Goal: Information Seeking & Learning: Compare options

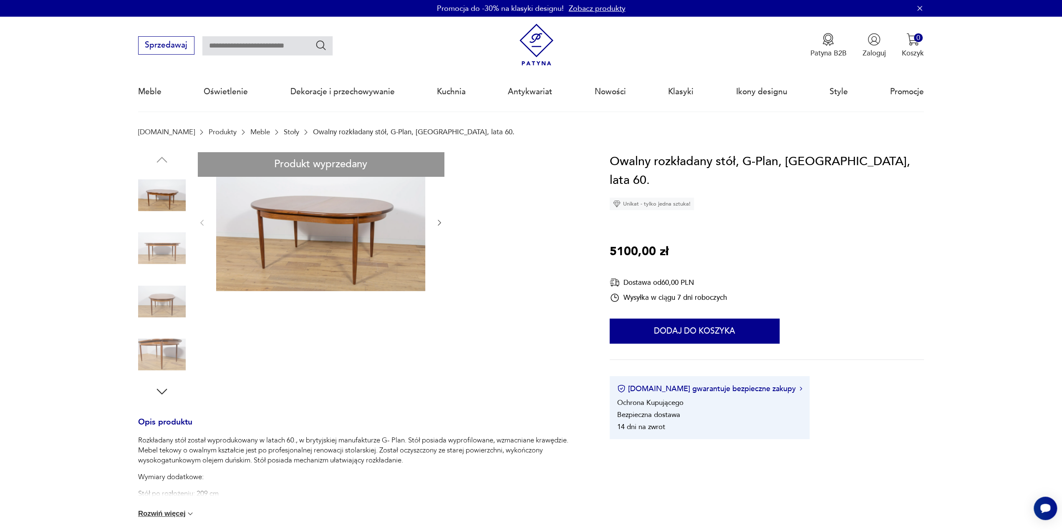
click at [284, 133] on link "Stoły" at bounding box center [291, 132] width 15 height 8
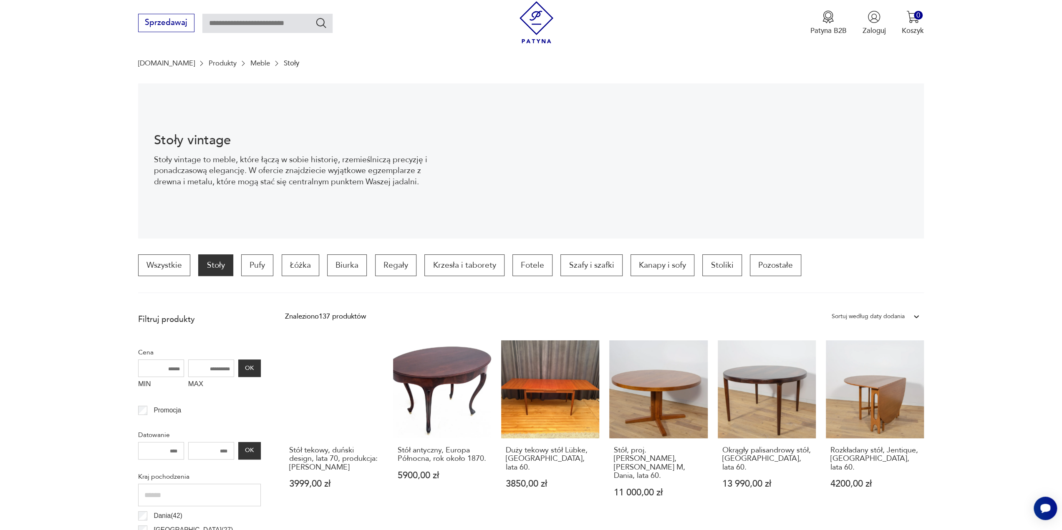
scroll to position [277, 0]
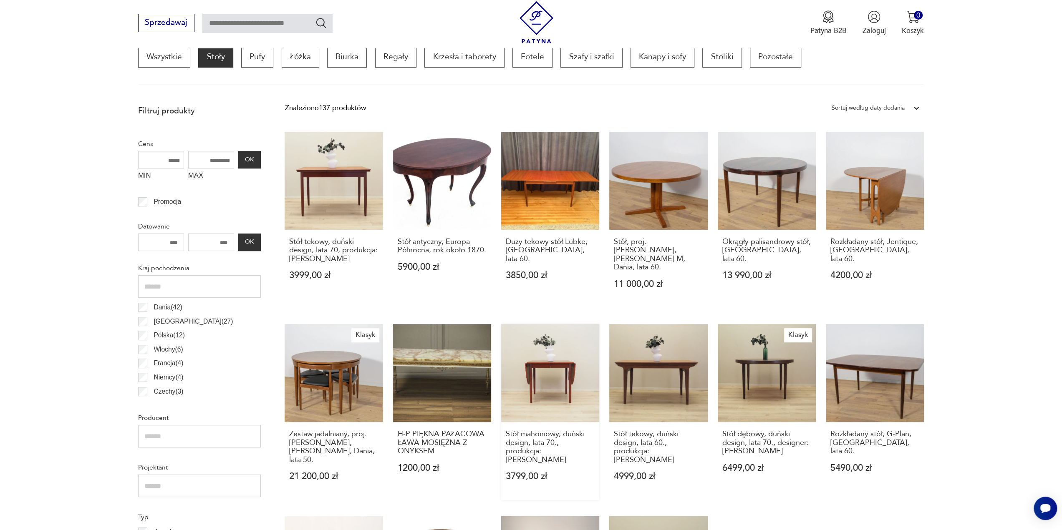
click at [556, 370] on link "Stół mahoniowy, duński design, lata 70., produkcja: [PERSON_NAME] 3799,00 zł" at bounding box center [550, 412] width 98 height 176
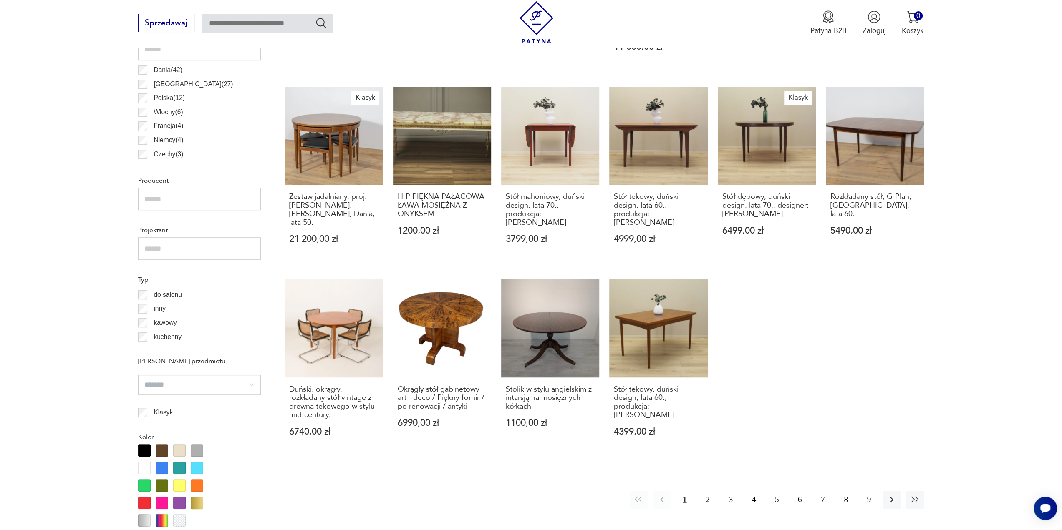
scroll to position [528, 0]
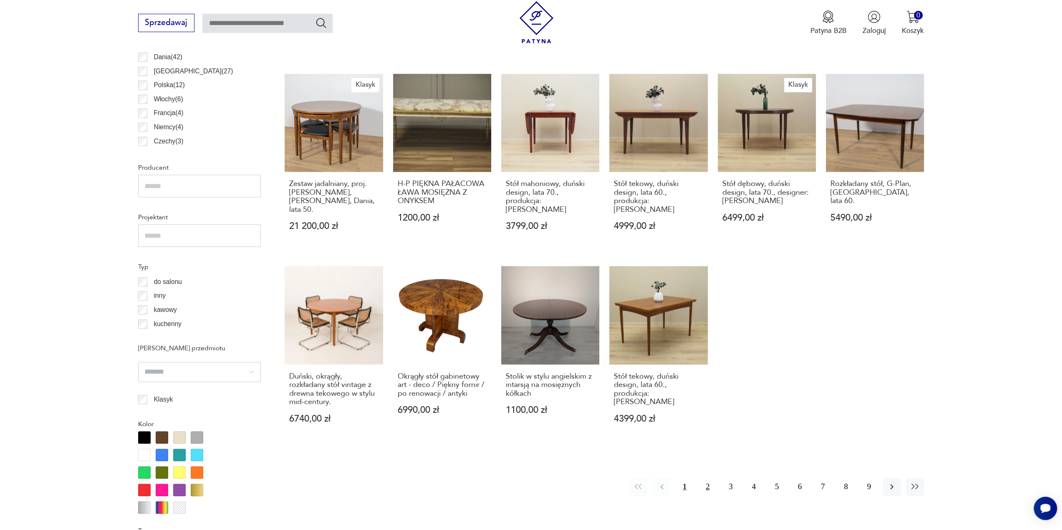
click at [705, 478] on button "2" at bounding box center [707, 487] width 18 height 18
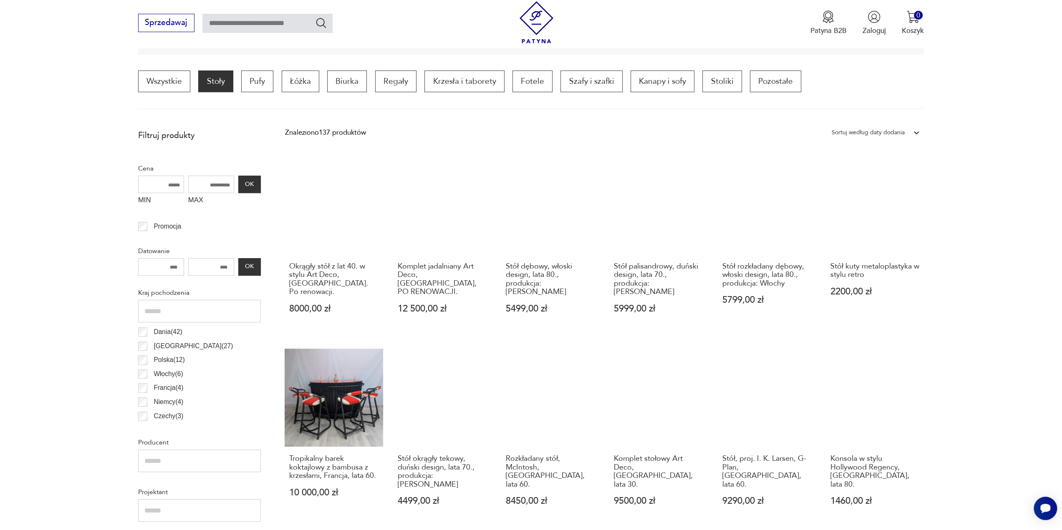
scroll to position [545, 0]
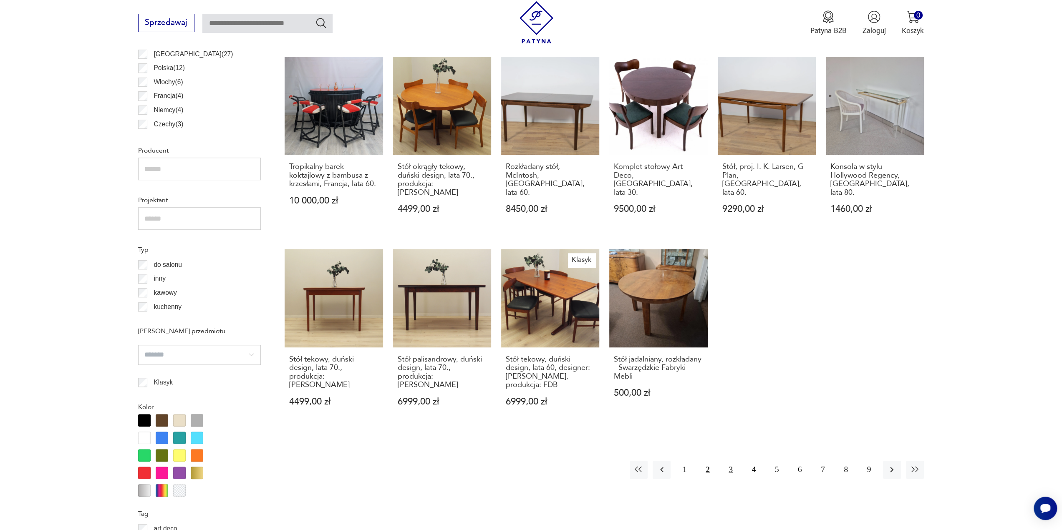
drag, startPoint x: 728, startPoint y: 452, endPoint x: 723, endPoint y: 451, distance: 5.1
click at [728, 461] on button "3" at bounding box center [730, 470] width 18 height 18
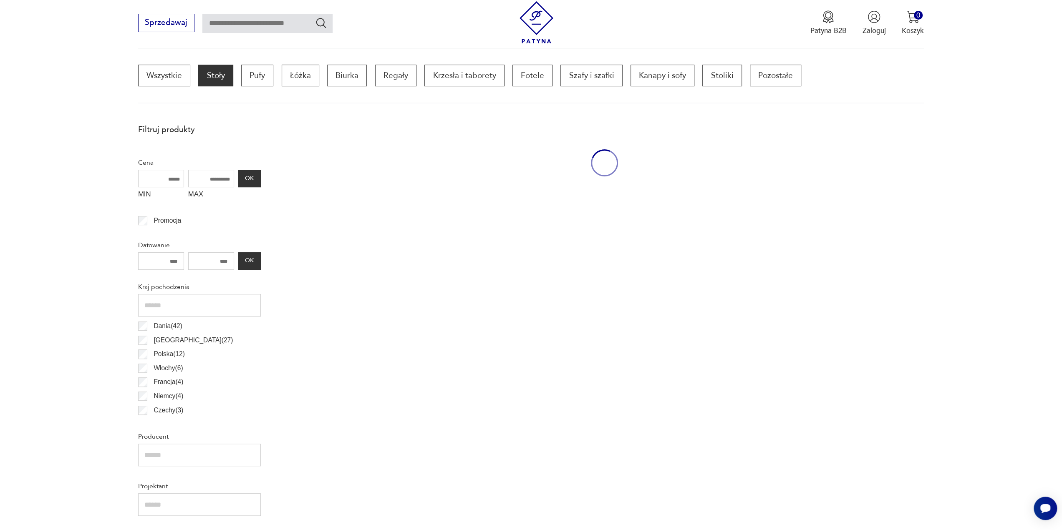
scroll to position [253, 0]
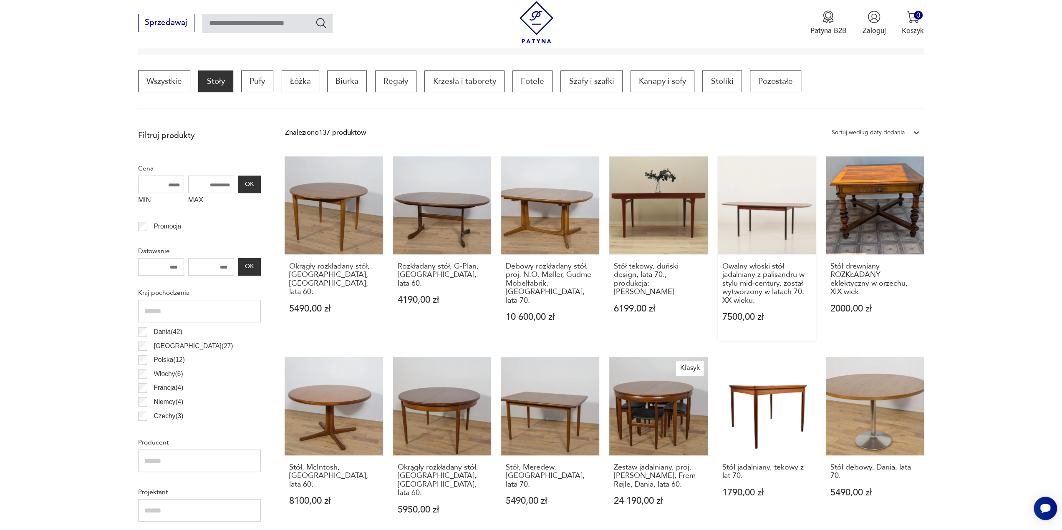
click at [761, 204] on link "Owalny włoski stół jadalniany z palisandru w stylu mid-century, został wytworzo…" at bounding box center [766, 248] width 98 height 185
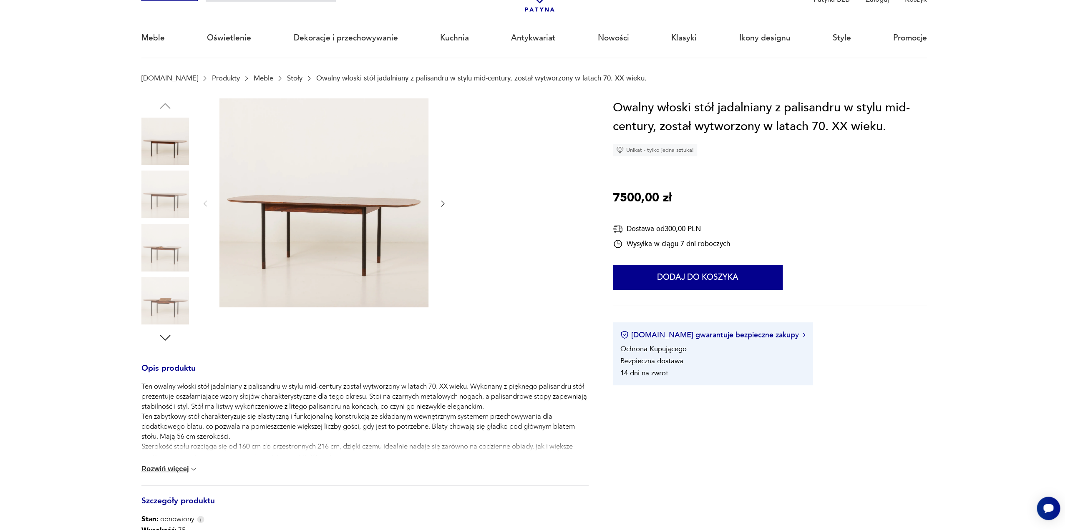
scroll to position [125, 0]
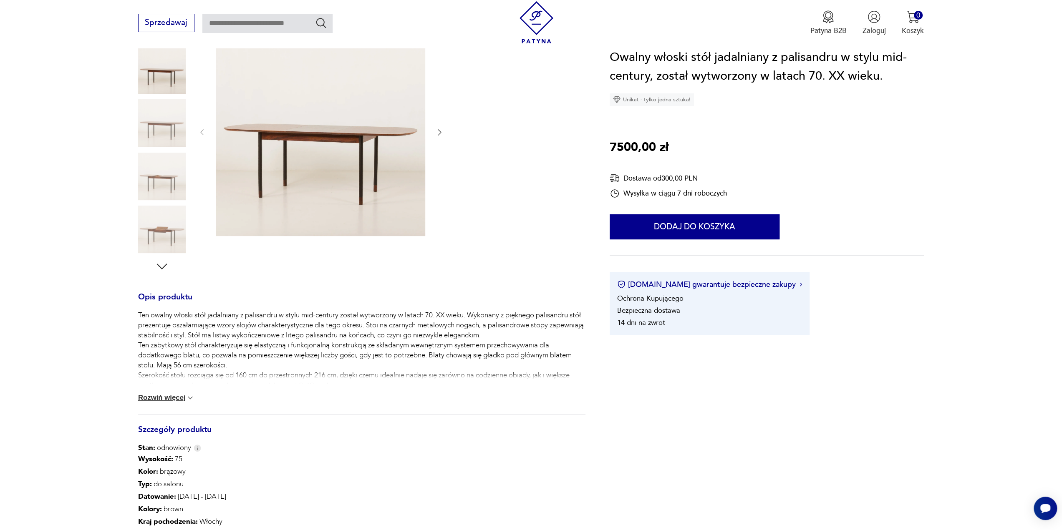
click at [278, 180] on img at bounding box center [320, 131] width 209 height 209
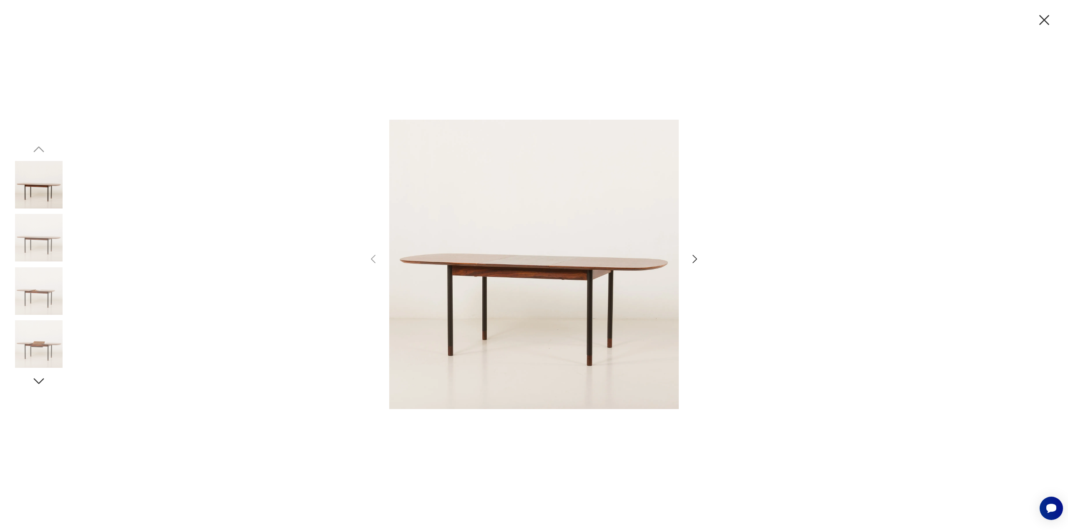
click at [695, 259] on icon "button" at bounding box center [695, 259] width 12 height 12
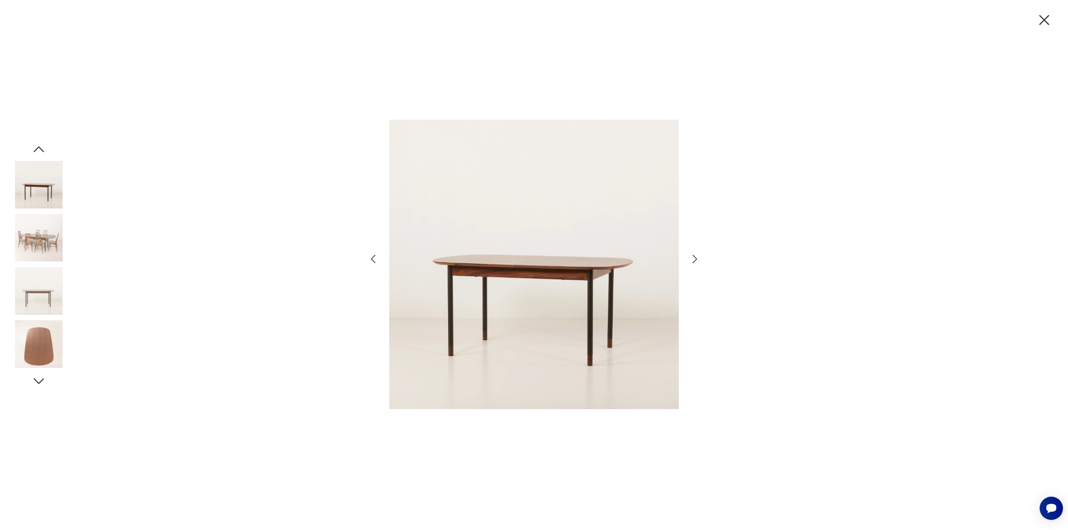
click at [695, 259] on icon "button" at bounding box center [695, 259] width 12 height 12
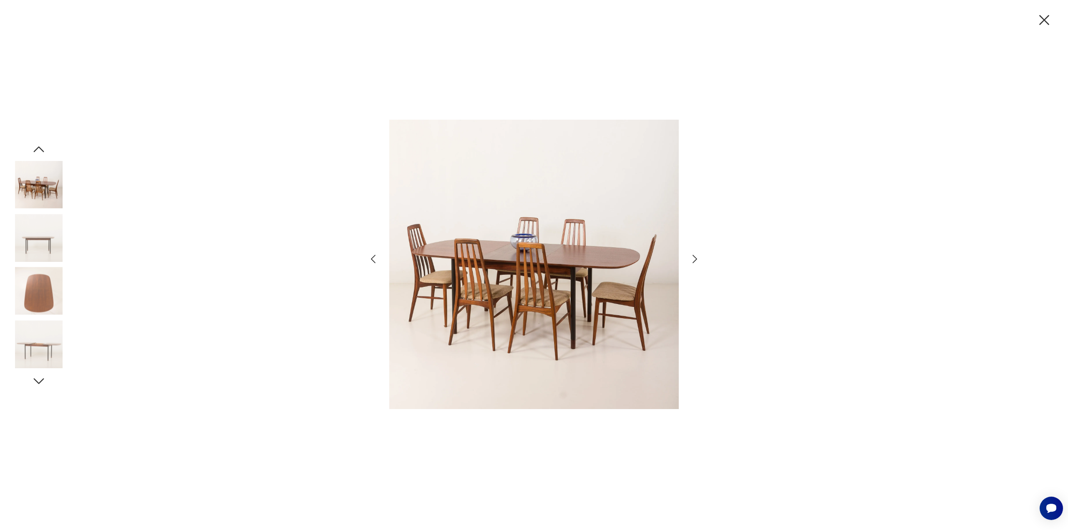
click at [695, 259] on icon "button" at bounding box center [695, 259] width 12 height 12
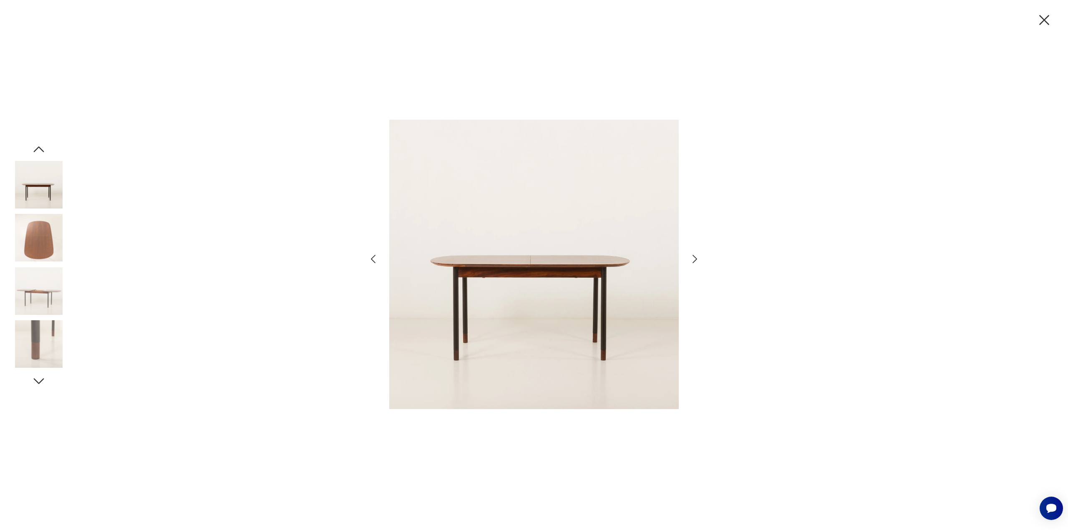
click at [695, 259] on icon "button" at bounding box center [695, 259] width 12 height 12
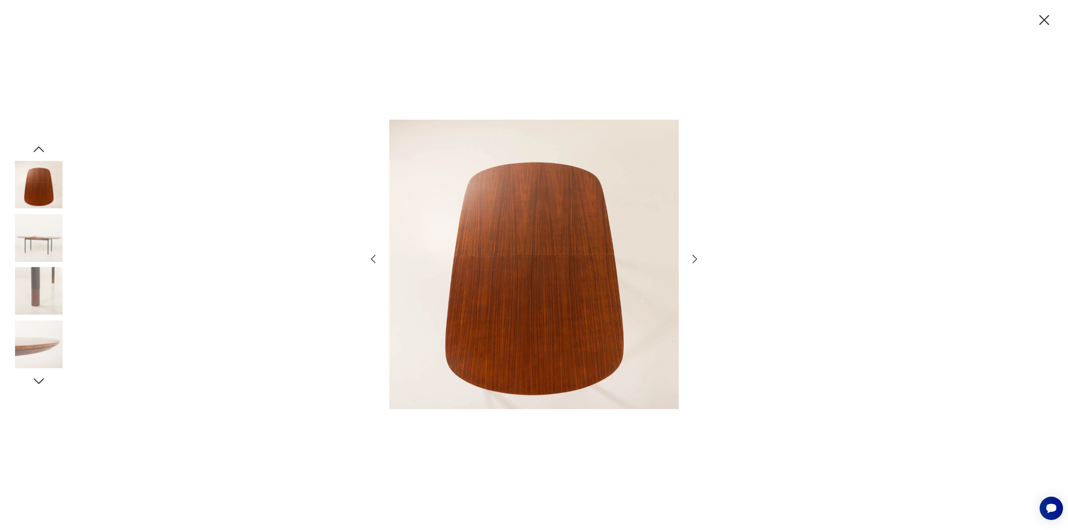
click at [695, 259] on icon "button" at bounding box center [695, 259] width 12 height 12
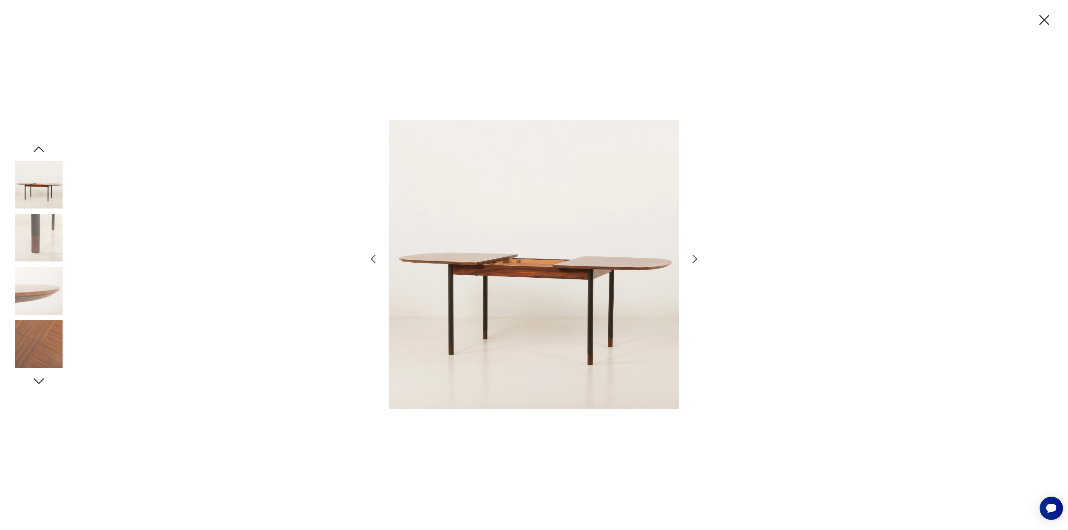
click at [695, 259] on icon "button" at bounding box center [695, 259] width 12 height 12
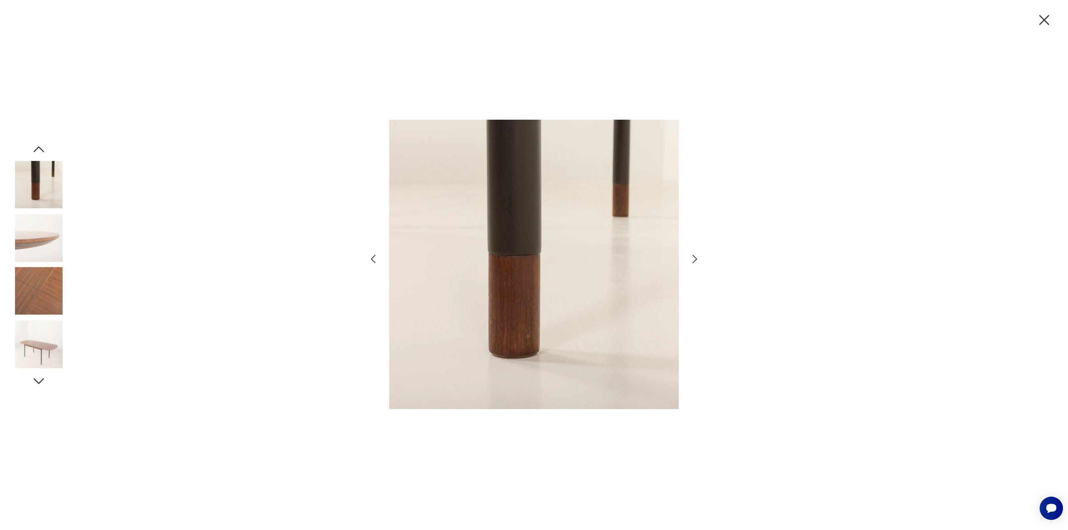
click at [695, 259] on icon "button" at bounding box center [695, 259] width 12 height 12
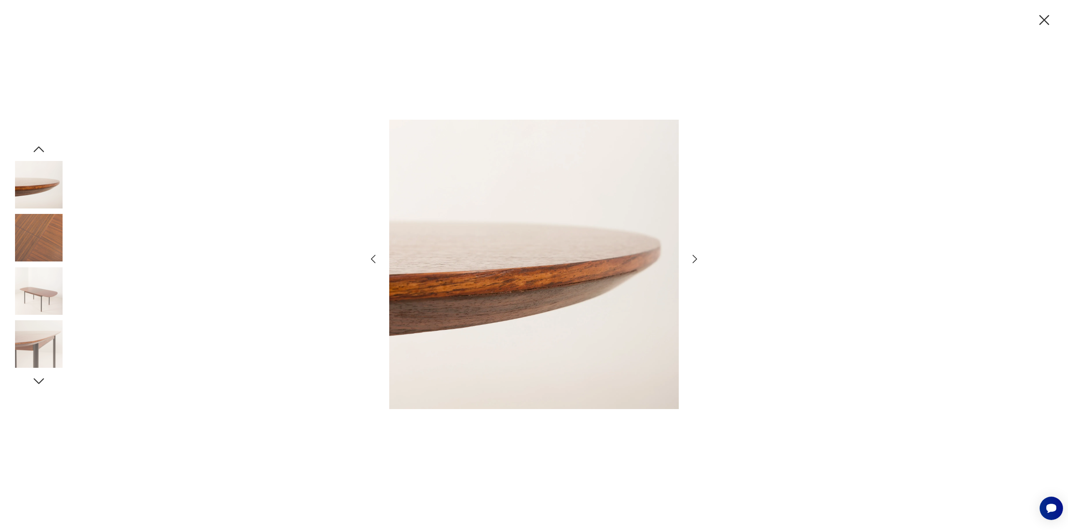
click at [695, 259] on icon "button" at bounding box center [695, 259] width 12 height 12
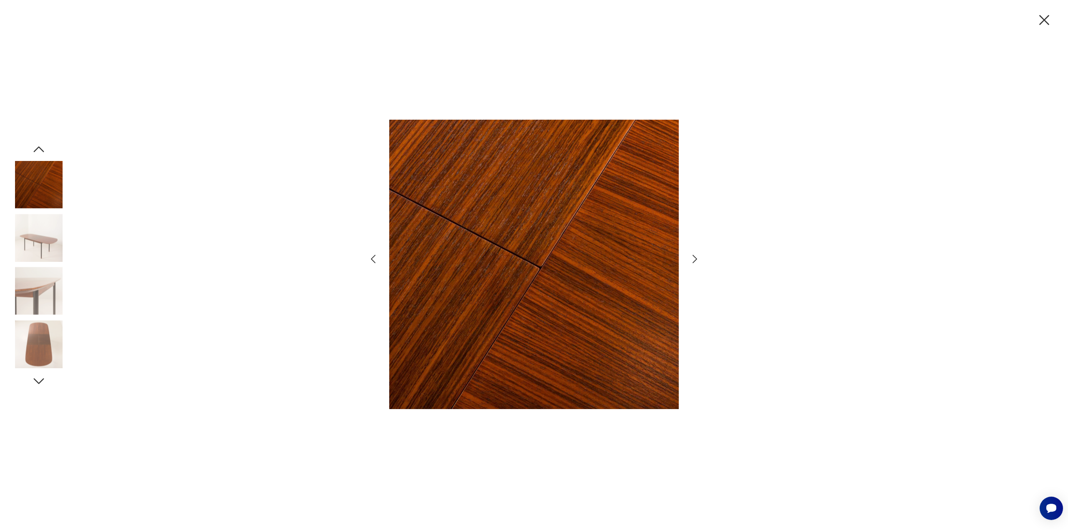
click at [695, 259] on icon "button" at bounding box center [695, 259] width 12 height 12
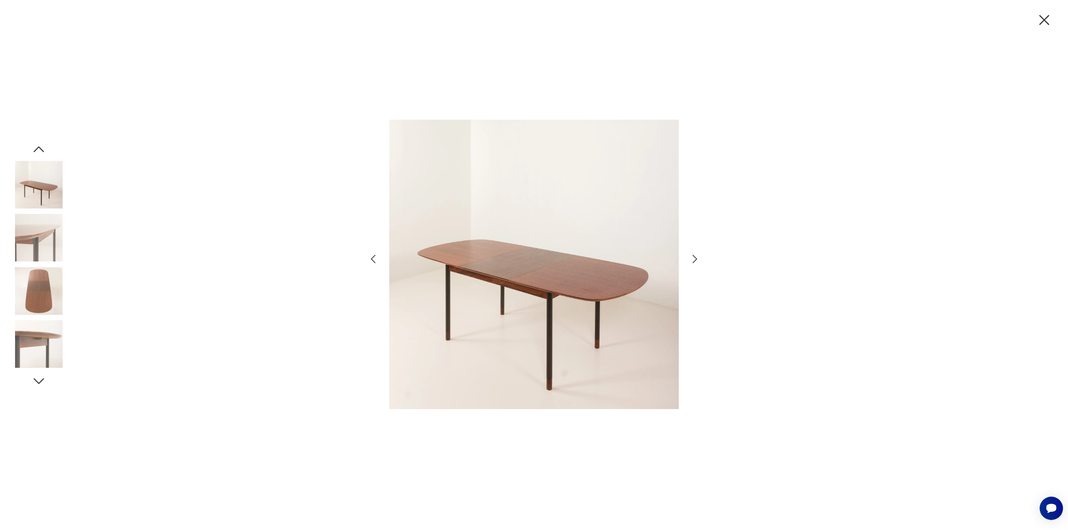
click at [707, 83] on div at bounding box center [534, 265] width 1068 height 530
